Goal: Task Accomplishment & Management: Use online tool/utility

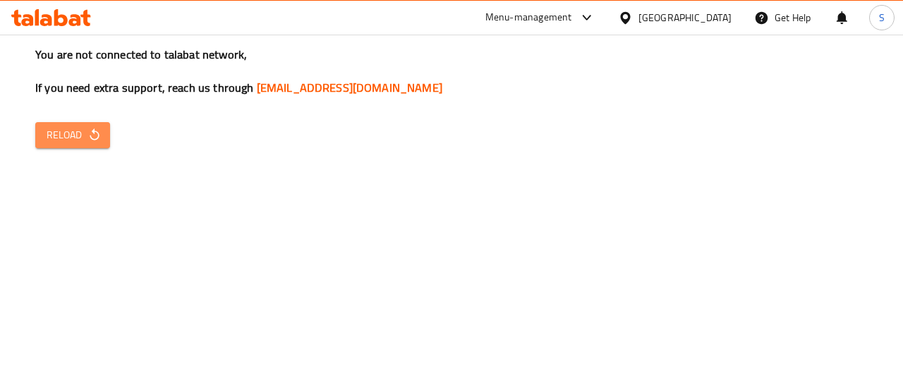
click at [85, 146] on button "Reload" at bounding box center [72, 135] width 75 height 26
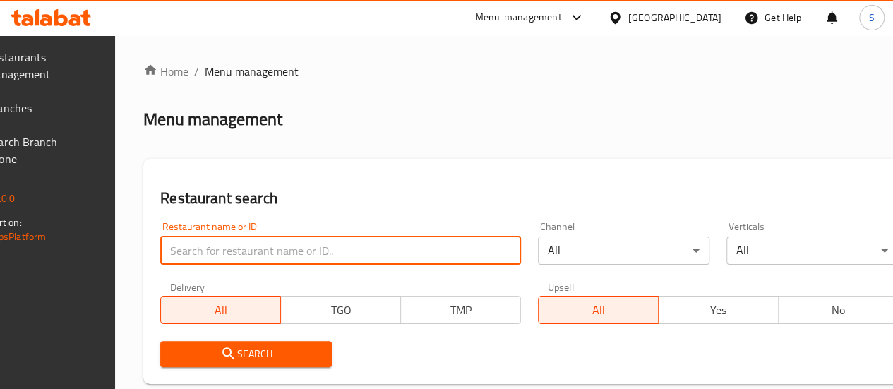
click at [265, 251] on input "search" at bounding box center [340, 250] width 361 height 28
click at [87, 106] on span "Branches" at bounding box center [37, 107] width 101 height 17
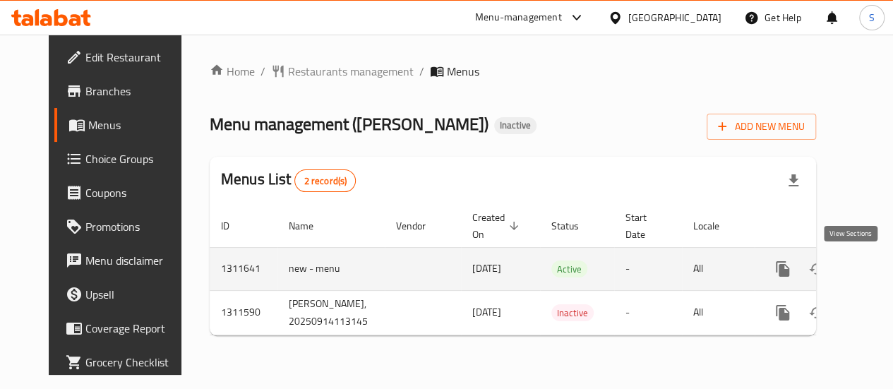
click at [867, 267] on link "enhanced table" at bounding box center [884, 269] width 34 height 34
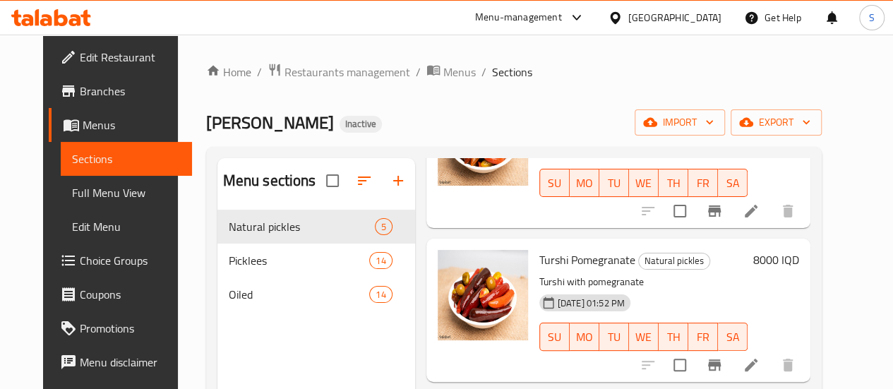
scroll to position [294, 0]
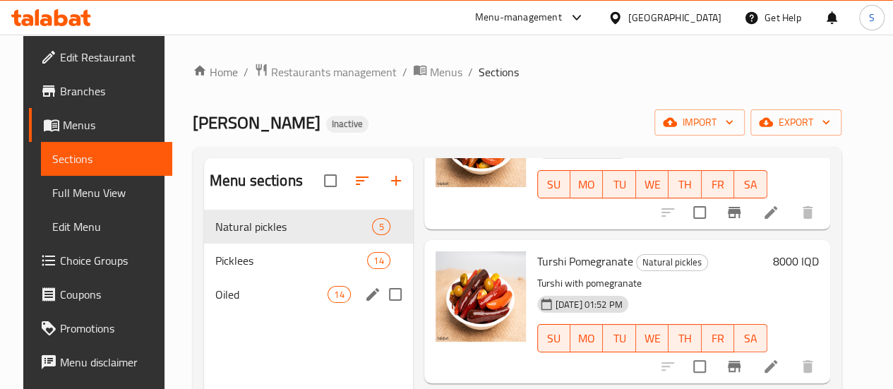
click at [268, 311] on div "Oiled 14" at bounding box center [308, 294] width 209 height 34
